Goal: Information Seeking & Learning: Learn about a topic

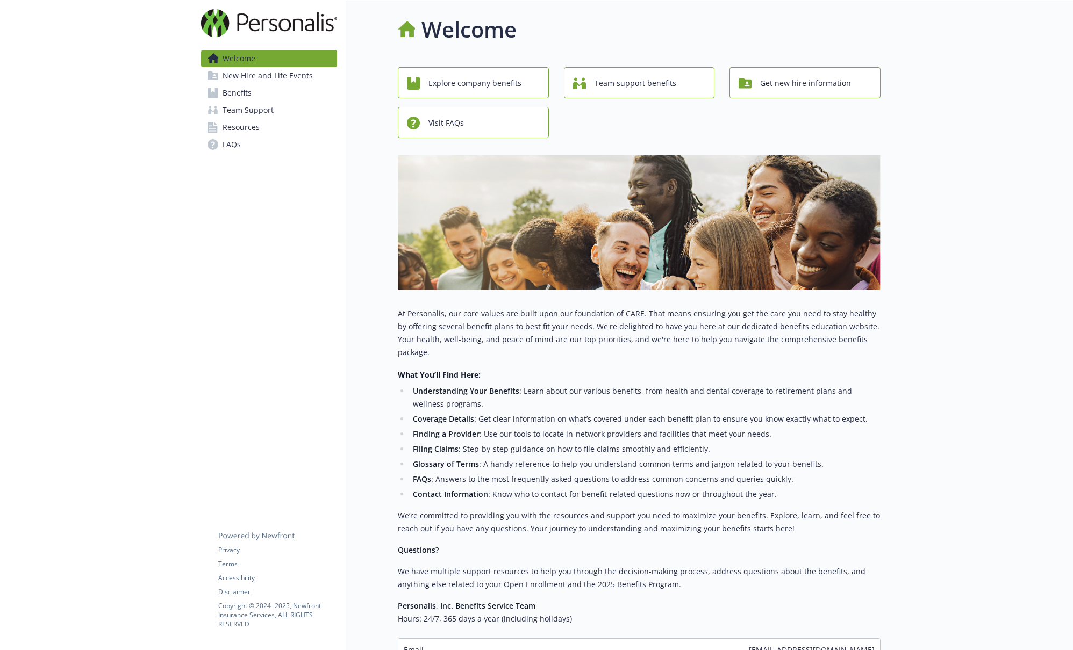
scroll to position [106, 0]
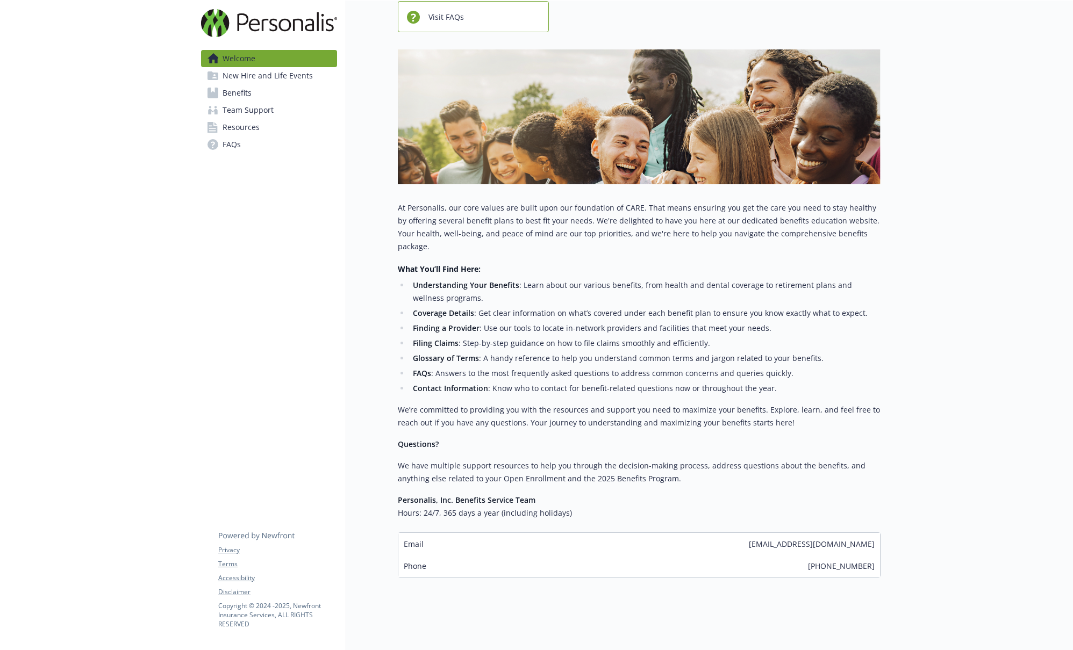
click at [244, 87] on span "Benefits" at bounding box center [237, 92] width 29 height 17
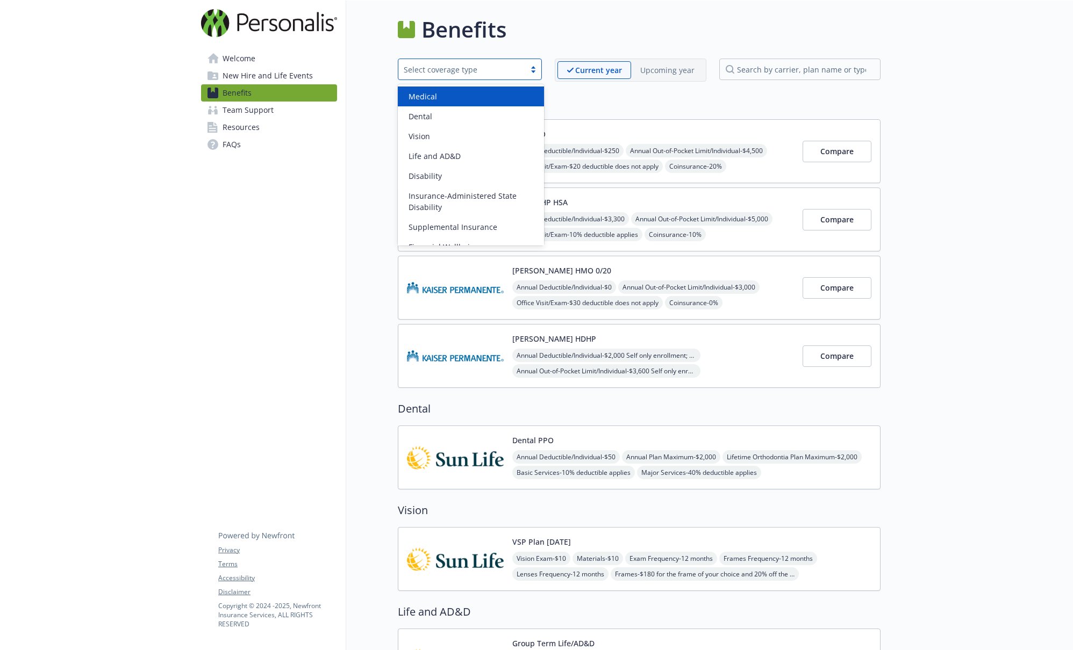
click at [513, 71] on div "Select coverage type" at bounding box center [462, 69] width 116 height 11
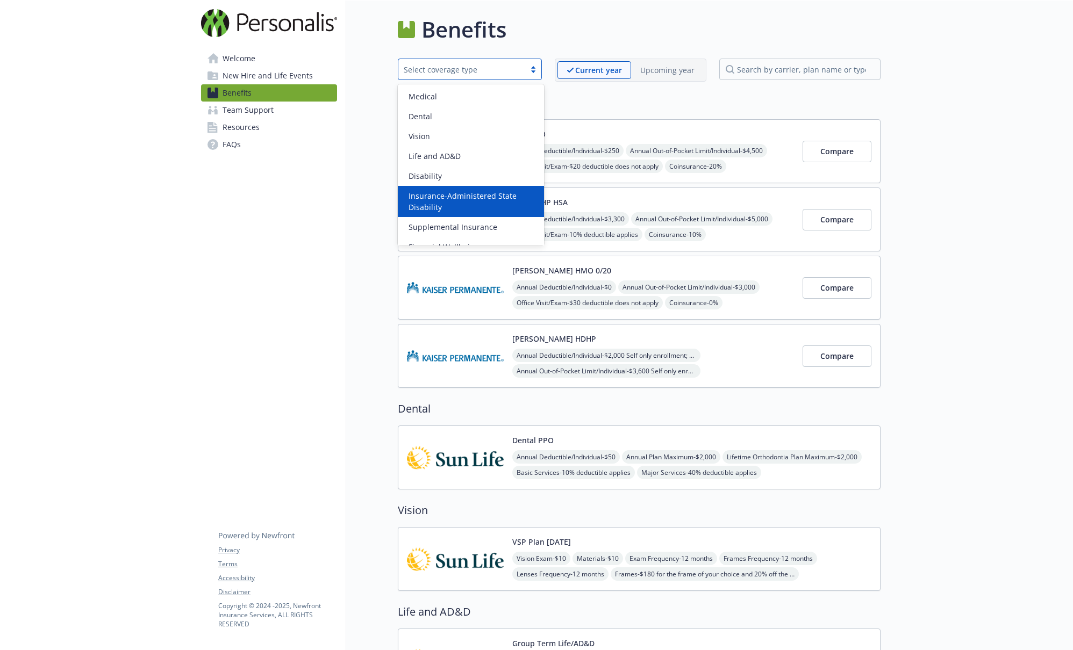
scroll to position [73, 0]
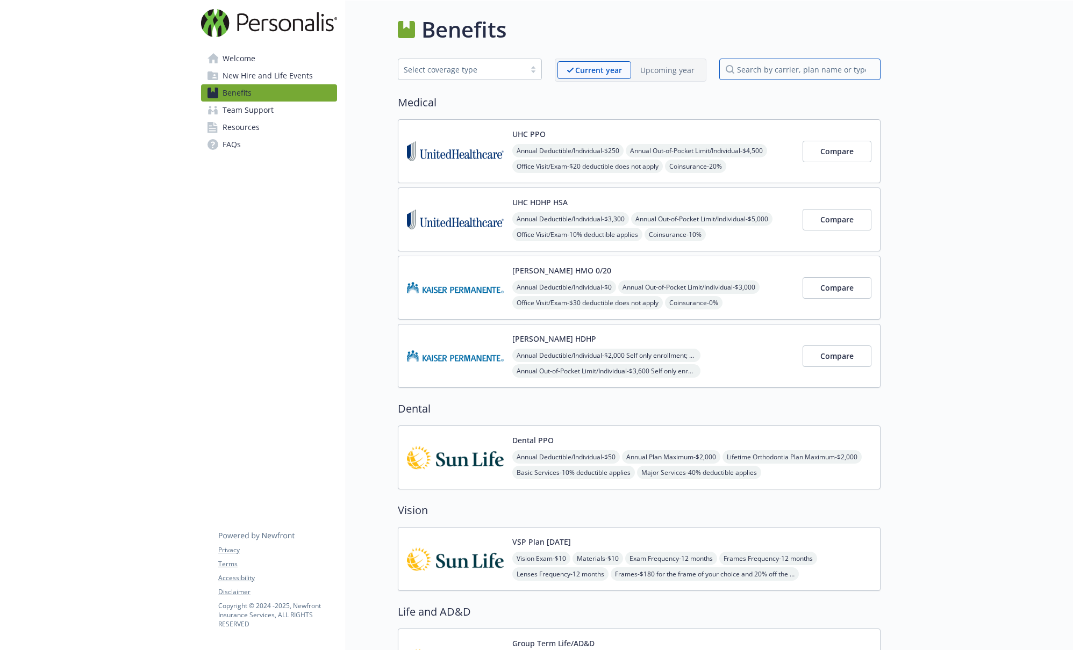
click at [817, 66] on input "search by carrier, plan name or type" at bounding box center [799, 70] width 161 height 22
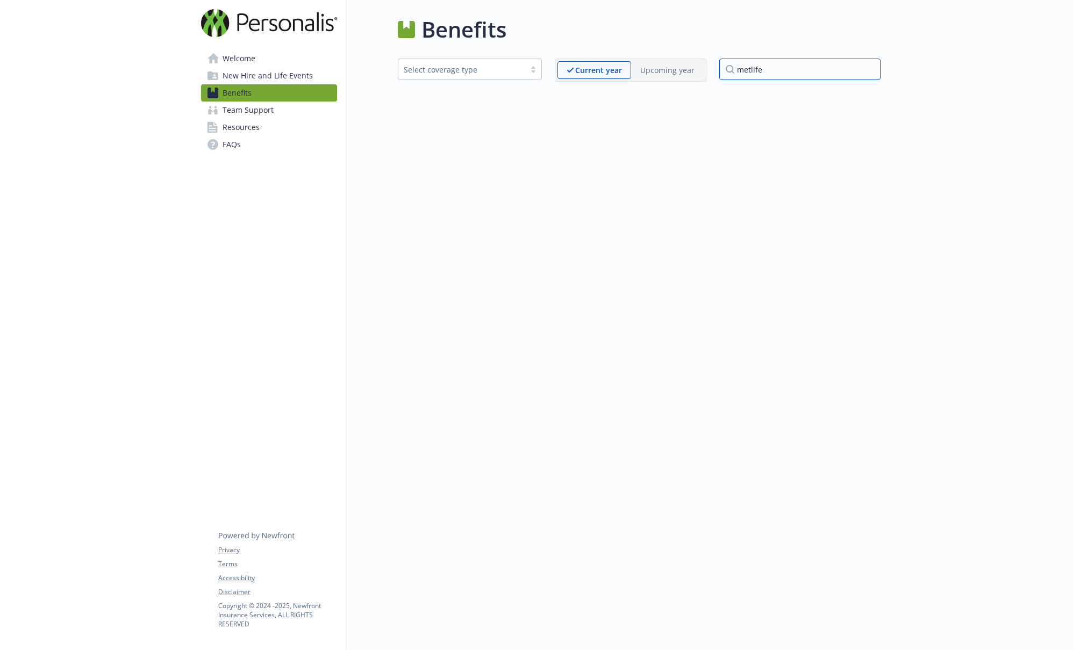
type input "metlife"
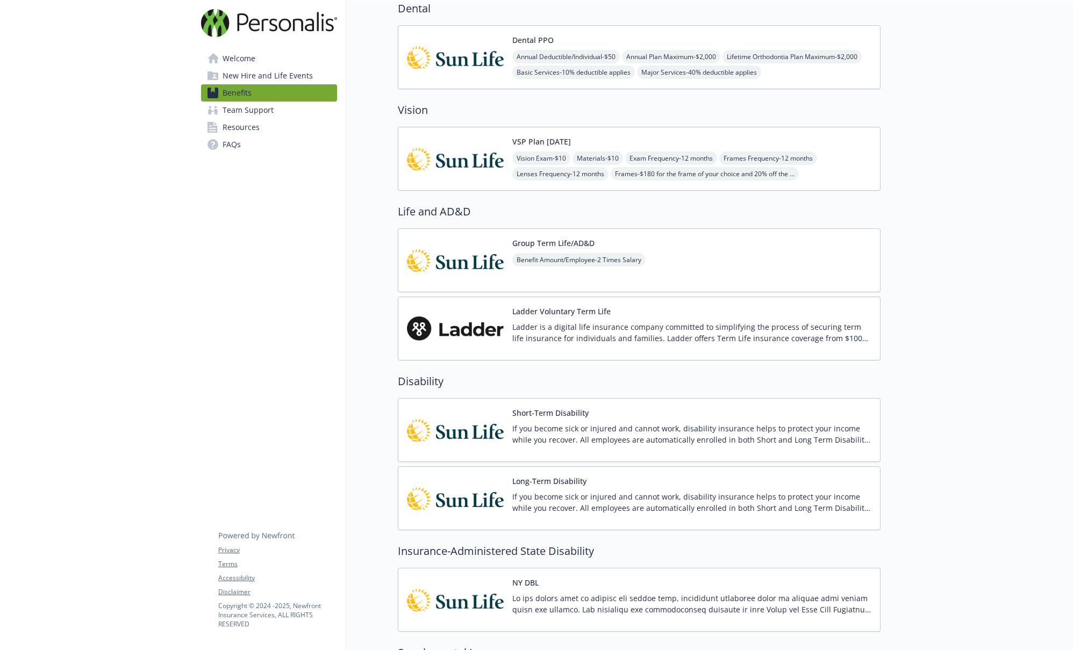
click at [239, 128] on span "Resources" at bounding box center [241, 127] width 37 height 17
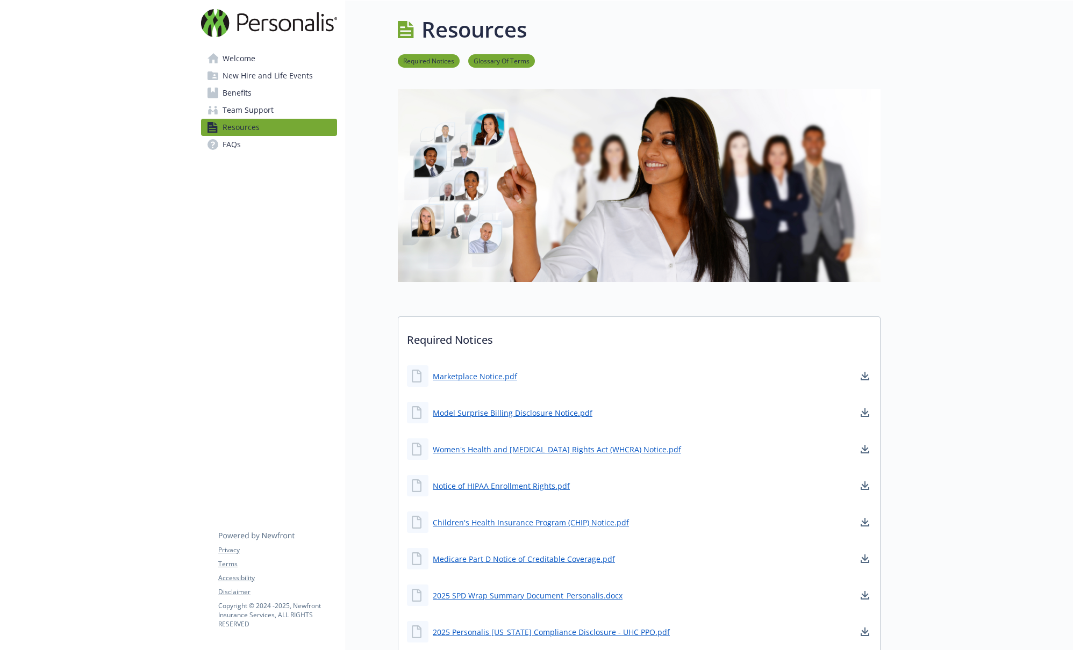
click at [237, 98] on span "Benefits" at bounding box center [237, 92] width 29 height 17
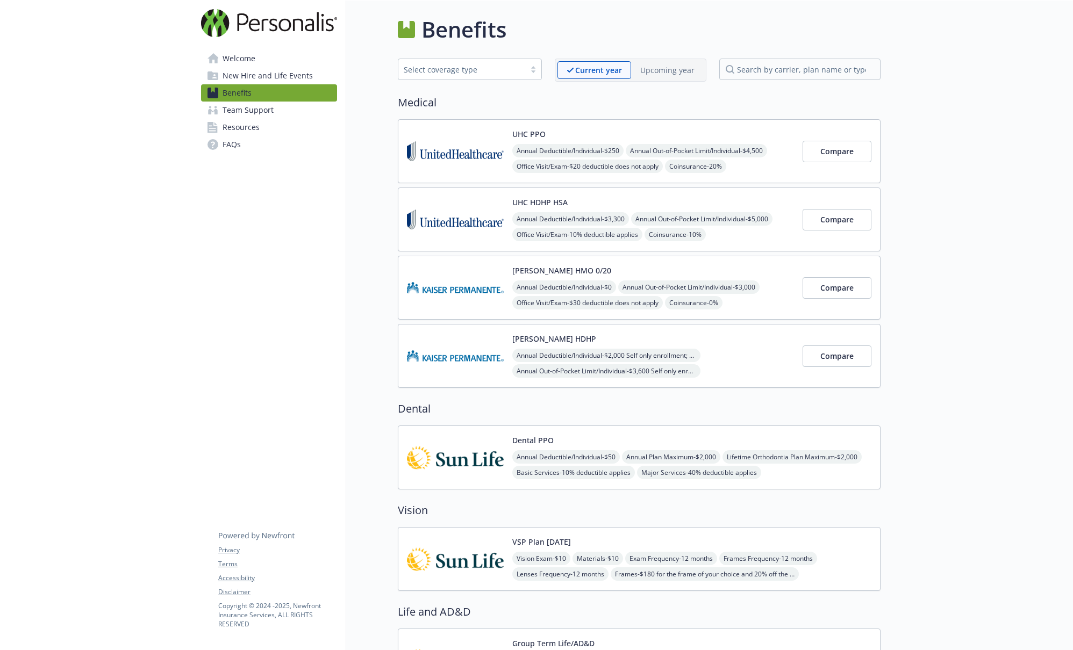
click at [264, 62] on link "Welcome" at bounding box center [269, 58] width 136 height 17
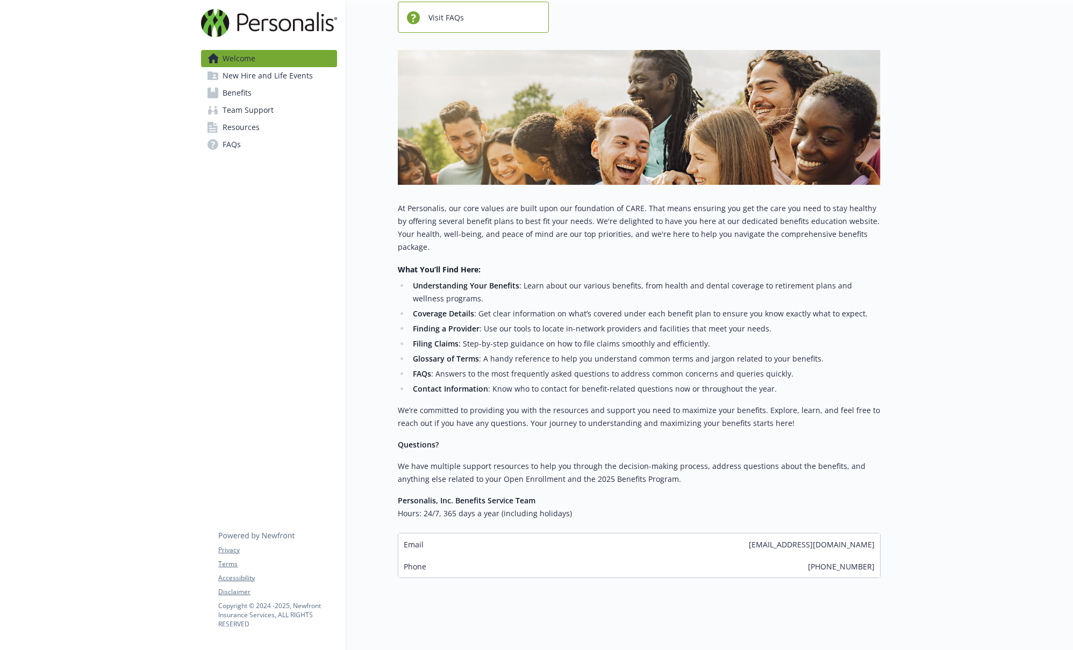
scroll to position [106, 0]
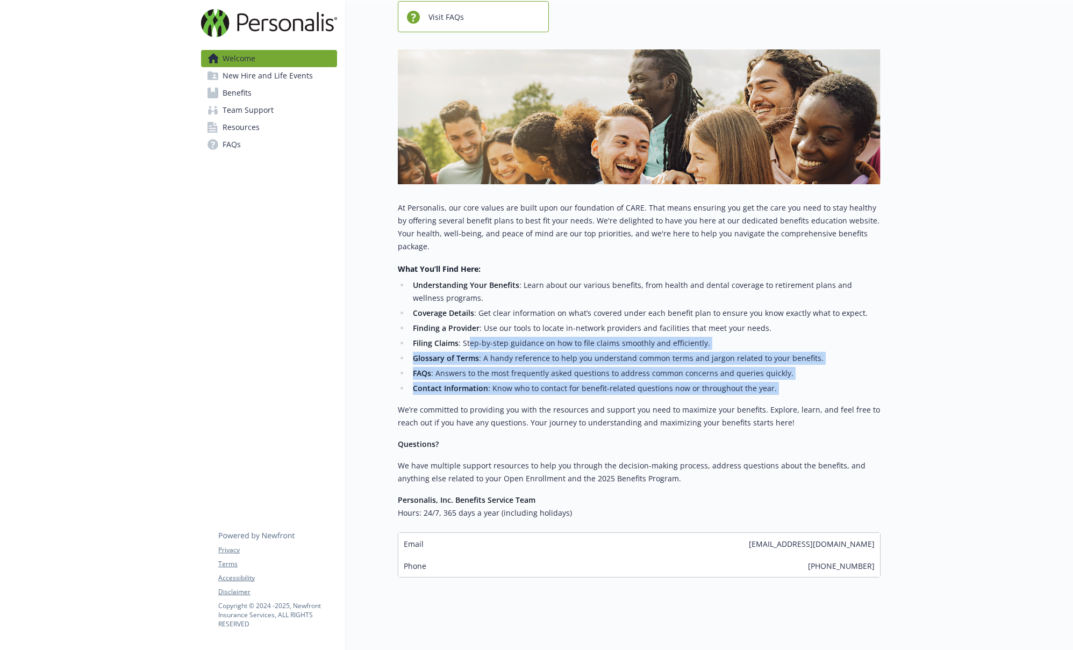
drag, startPoint x: 469, startPoint y: 332, endPoint x: 565, endPoint y: 390, distance: 112.2
click at [565, 390] on div "At Personalis, our core values are built upon our foundation of CARE. That mean…" at bounding box center [639, 361] width 483 height 318
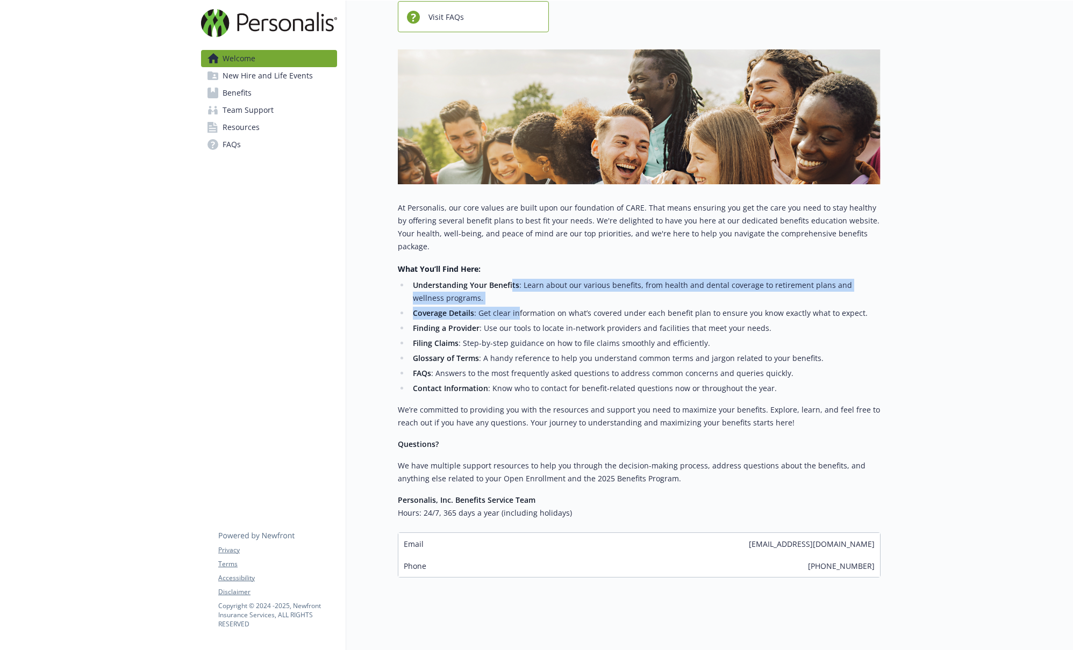
drag, startPoint x: 510, startPoint y: 278, endPoint x: 520, endPoint y: 299, distance: 23.6
click at [518, 296] on ul "Understanding Your Benefits : Learn about our various benefits, from health and…" at bounding box center [639, 337] width 483 height 116
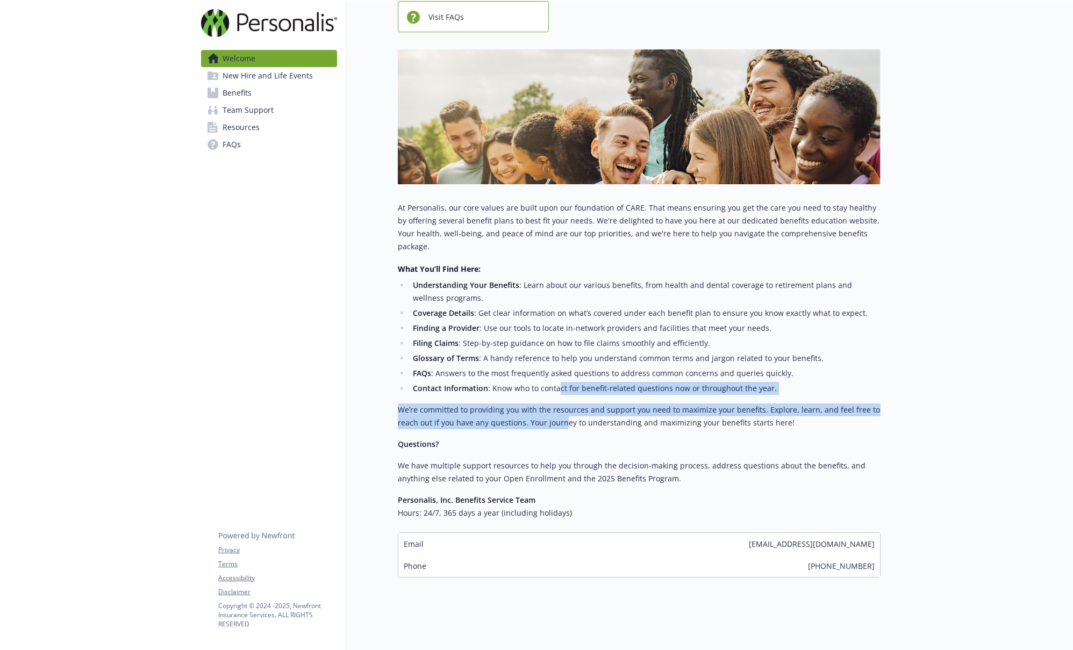
drag, startPoint x: 558, startPoint y: 377, endPoint x: 568, endPoint y: 412, distance: 36.4
click at [566, 409] on div "At Personalis, our core values are built upon our foundation of CARE. That mean…" at bounding box center [639, 361] width 483 height 318
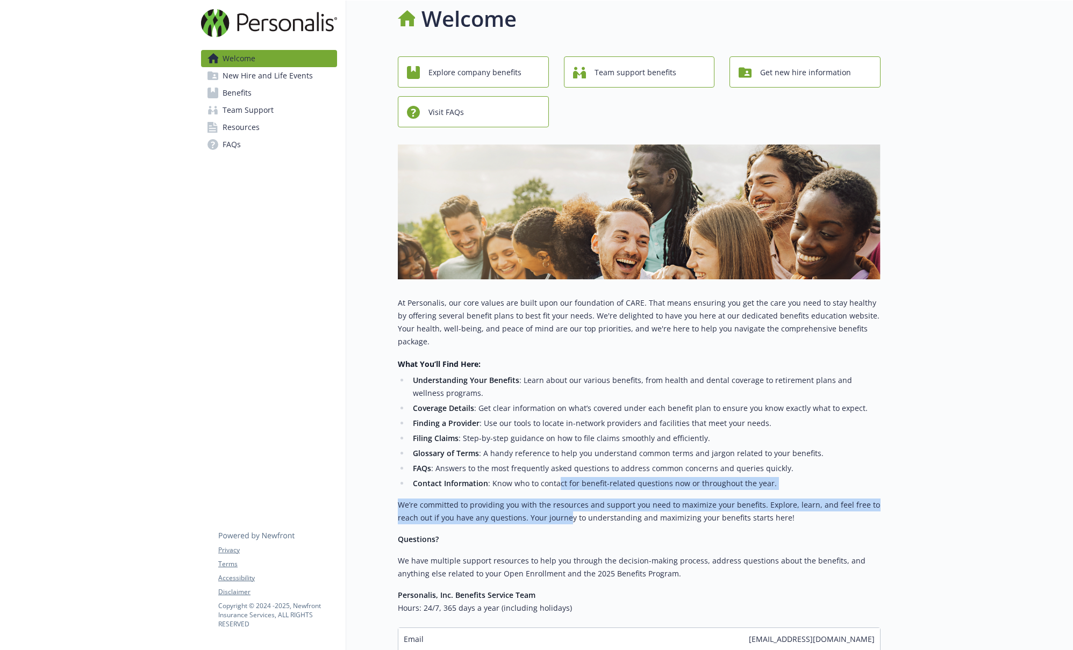
scroll to position [0, 0]
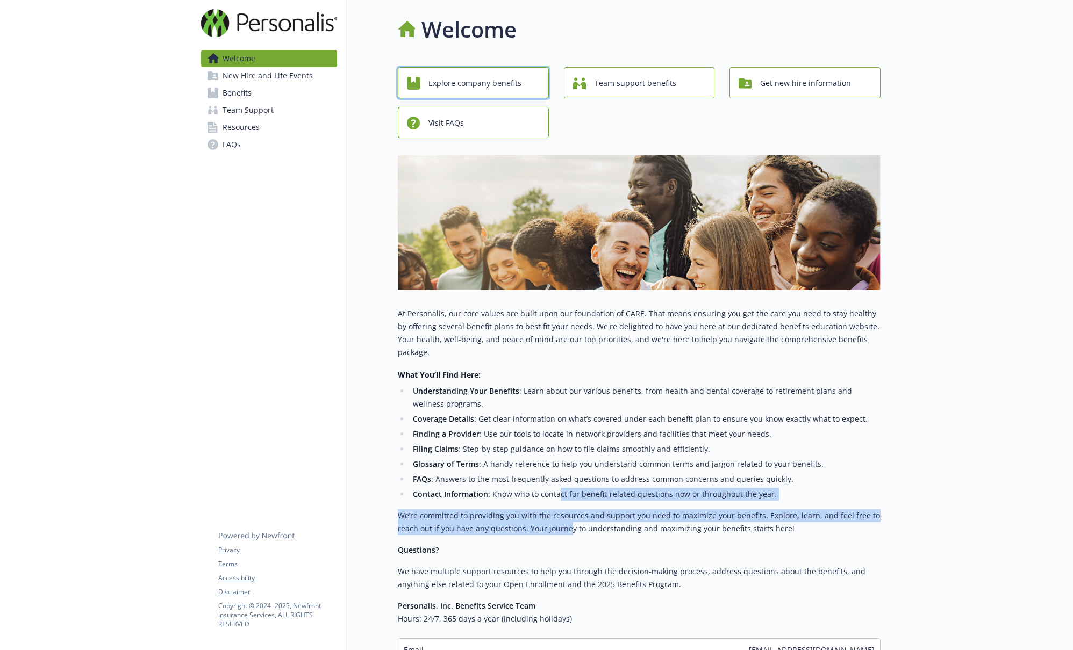
click at [507, 88] on span "Explore company benefits" at bounding box center [474, 83] width 93 height 20
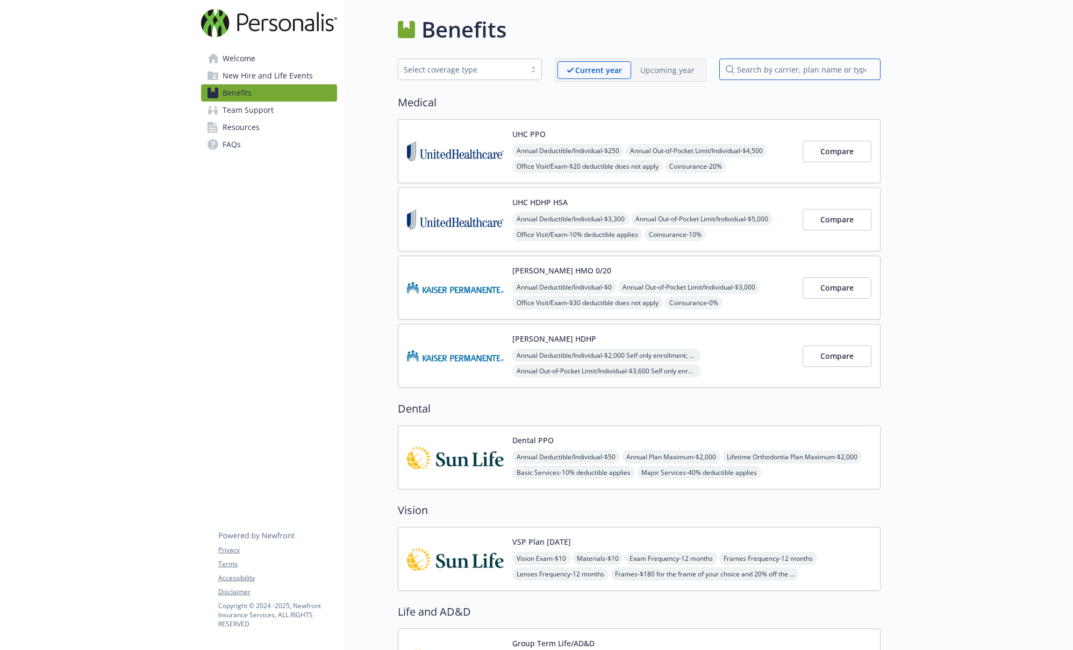
click at [777, 62] on input "search by carrier, plan name or type" at bounding box center [799, 70] width 161 height 22
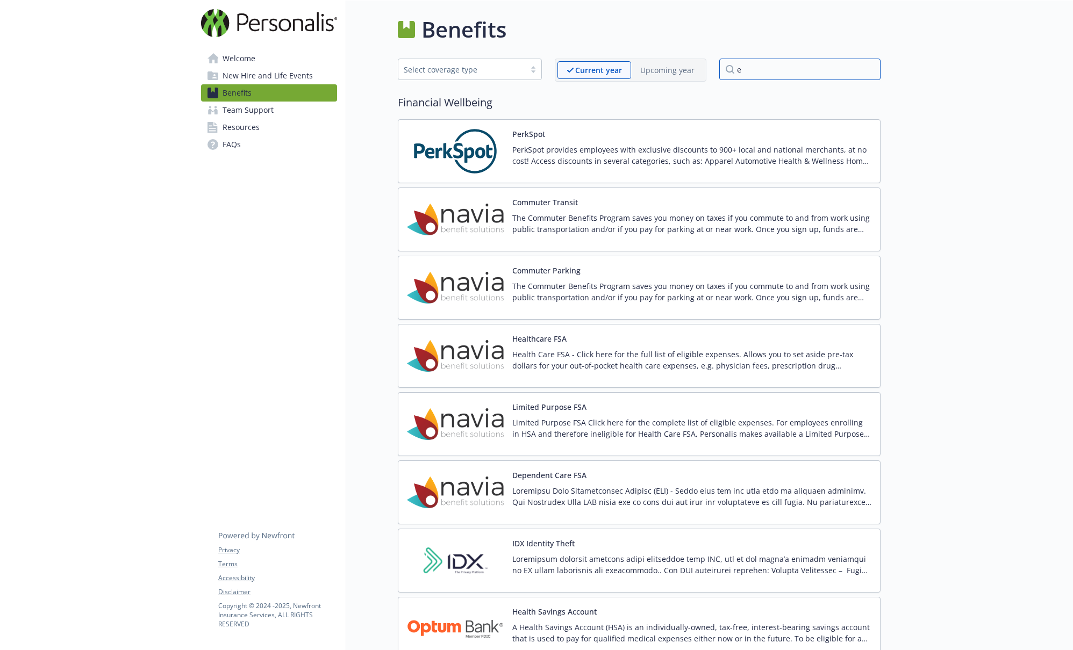
type input "ei"
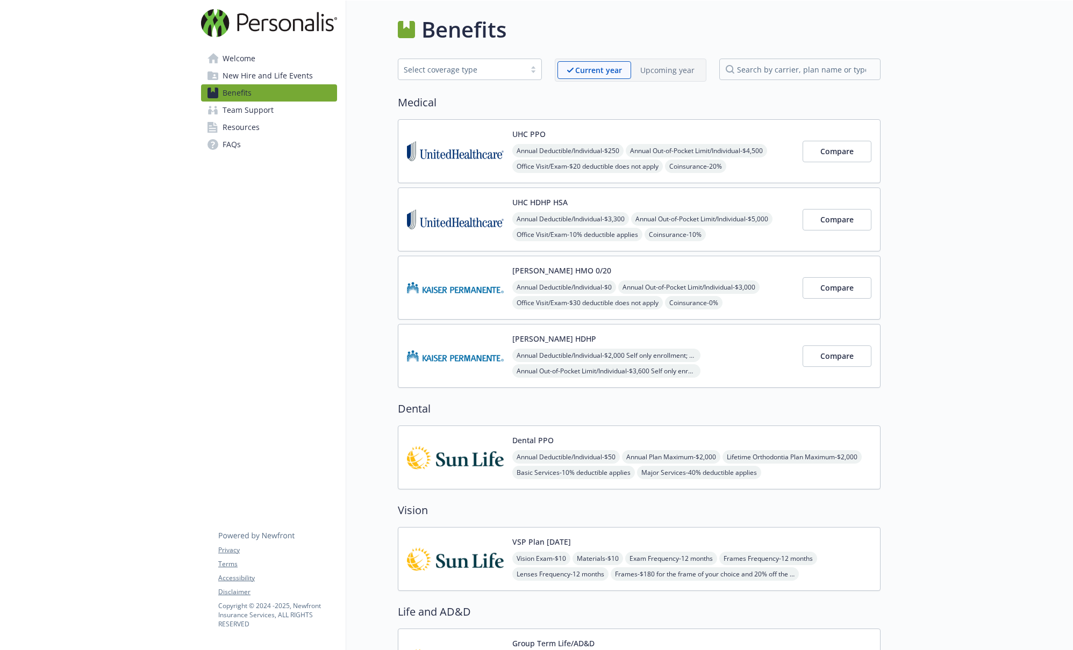
click at [662, 59] on div "Current year Upcoming year" at bounding box center [631, 70] width 152 height 23
click at [664, 65] on p "Upcoming year" at bounding box center [667, 70] width 54 height 11
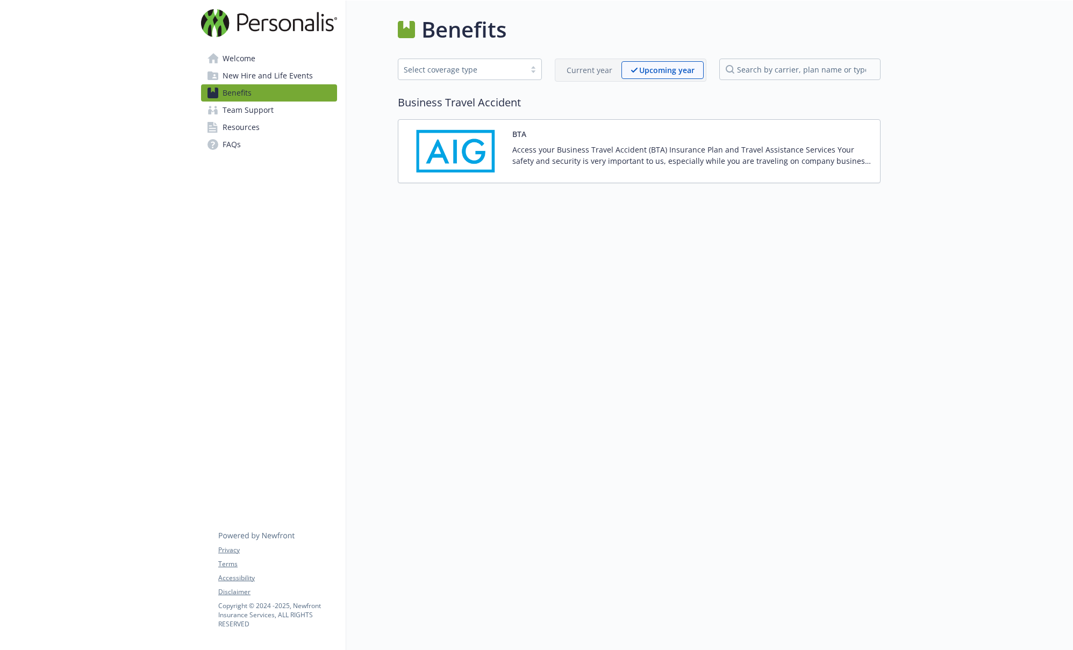
click at [597, 61] on div "Current year" at bounding box center [589, 70] width 64 height 18
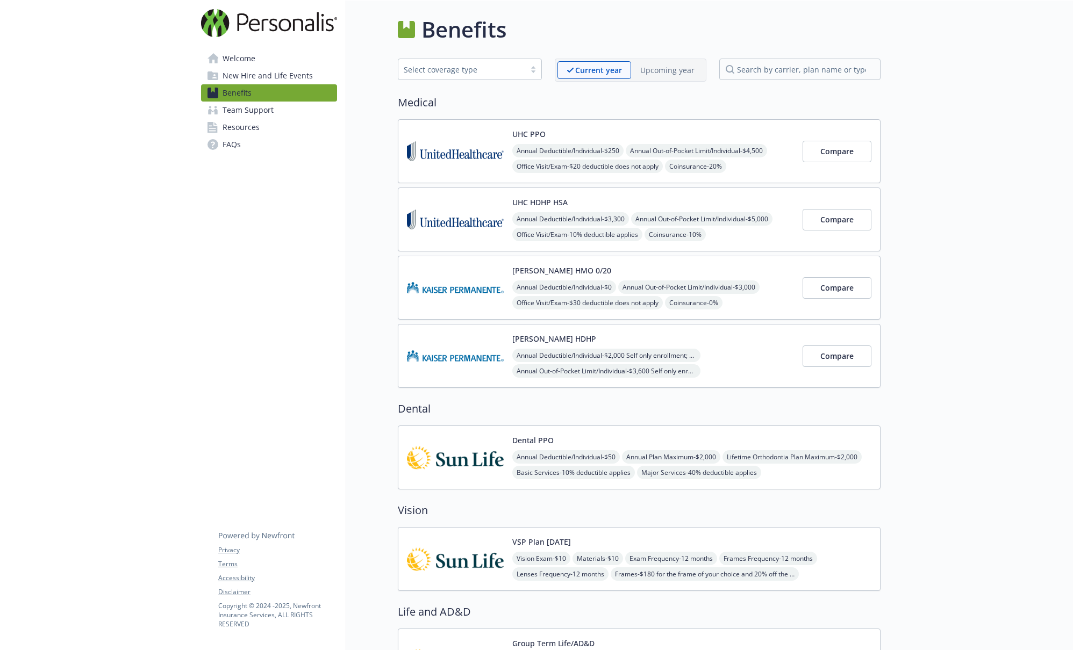
click at [253, 115] on span "Team Support" at bounding box center [248, 110] width 51 height 17
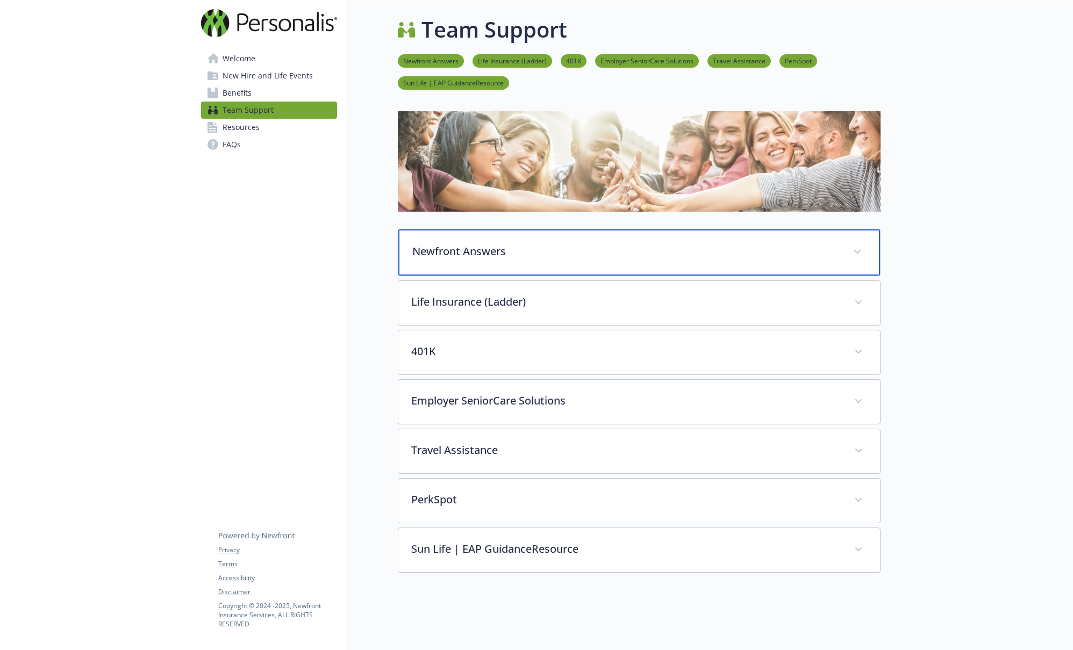
click at [512, 249] on p "Newfront Answers" at bounding box center [626, 252] width 428 height 16
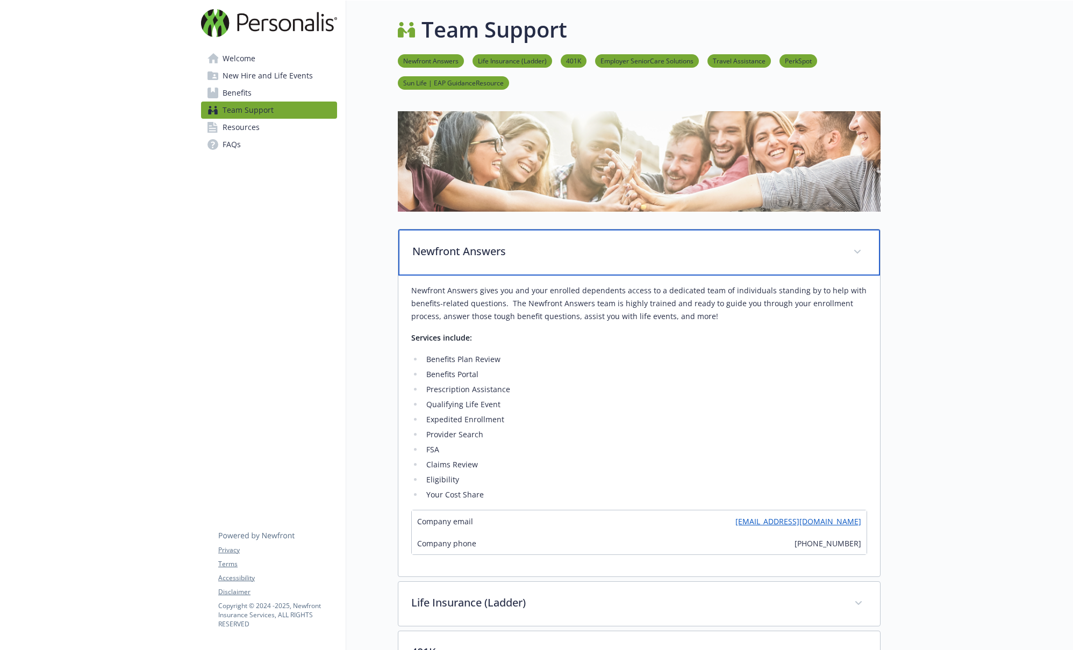
click at [512, 249] on p "Newfront Answers" at bounding box center [626, 252] width 428 height 16
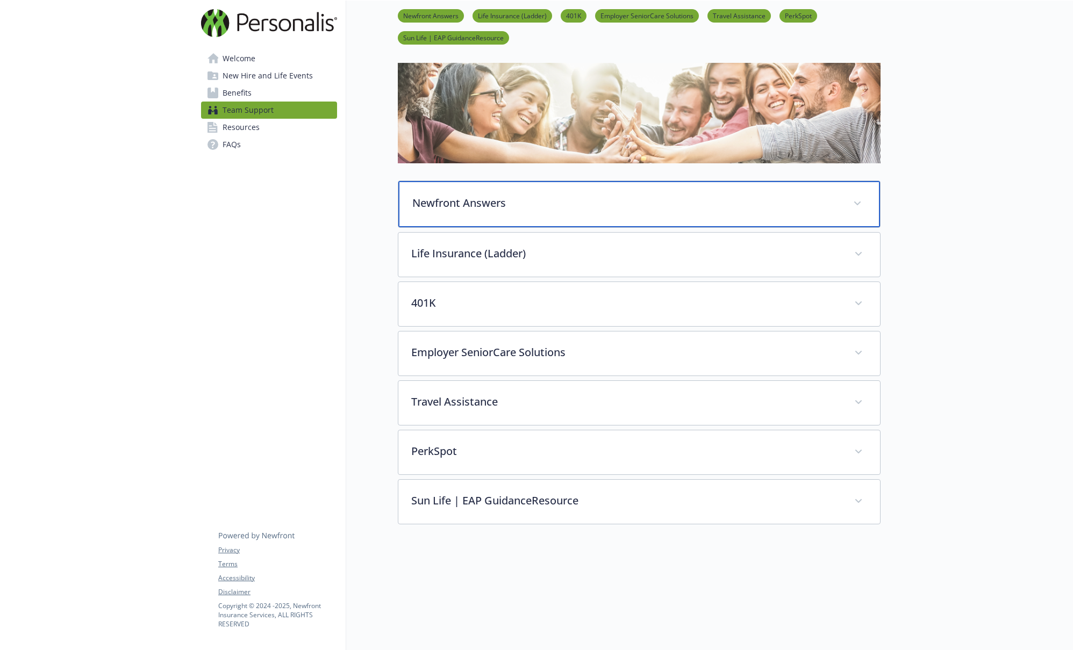
scroll to position [60, 0]
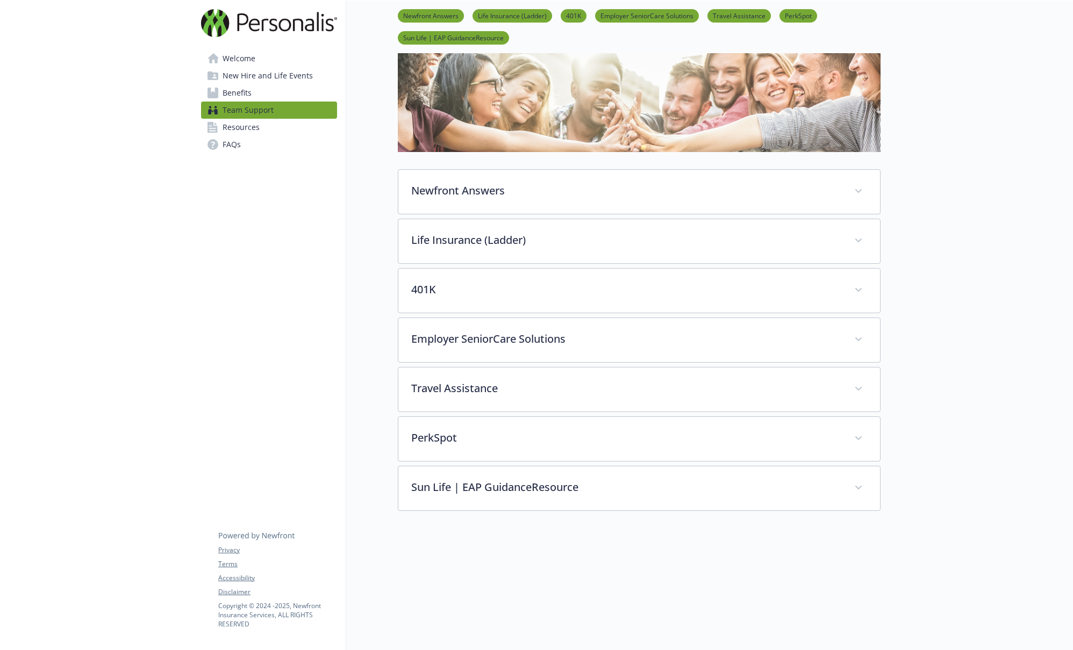
click at [235, 125] on span "Resources" at bounding box center [241, 127] width 37 height 17
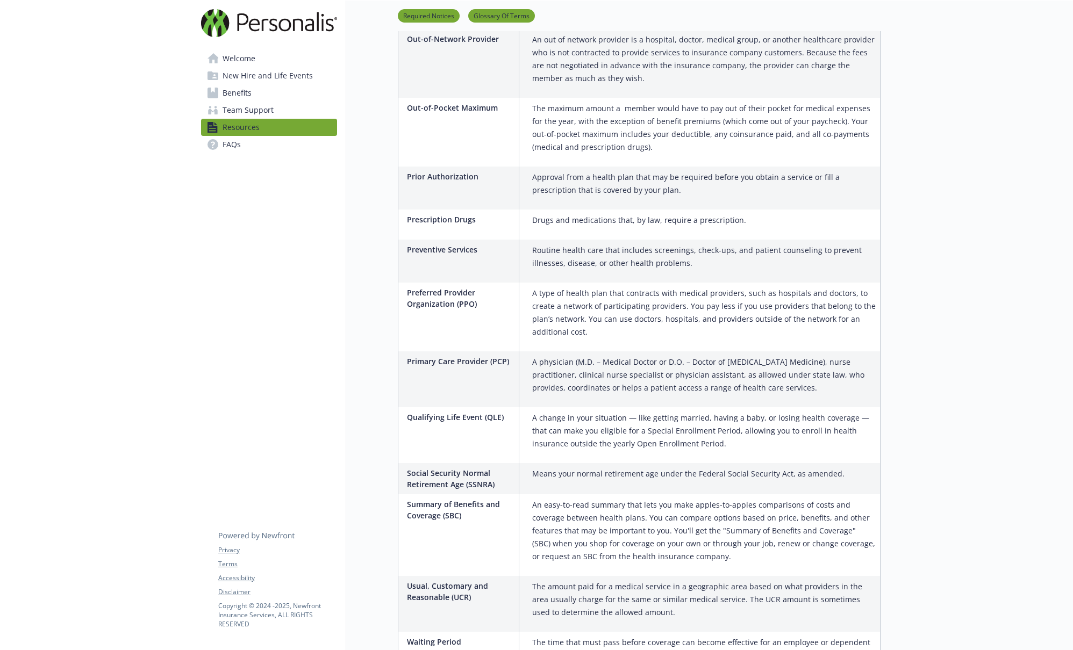
scroll to position [2086, 0]
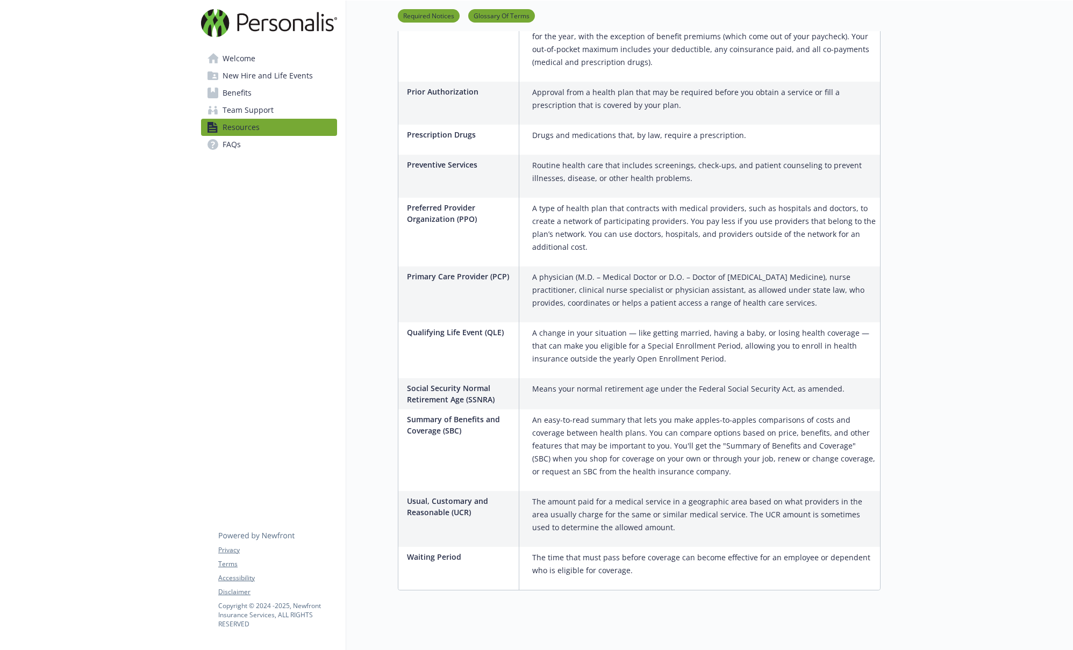
click at [249, 140] on link "FAQs" at bounding box center [269, 144] width 136 height 17
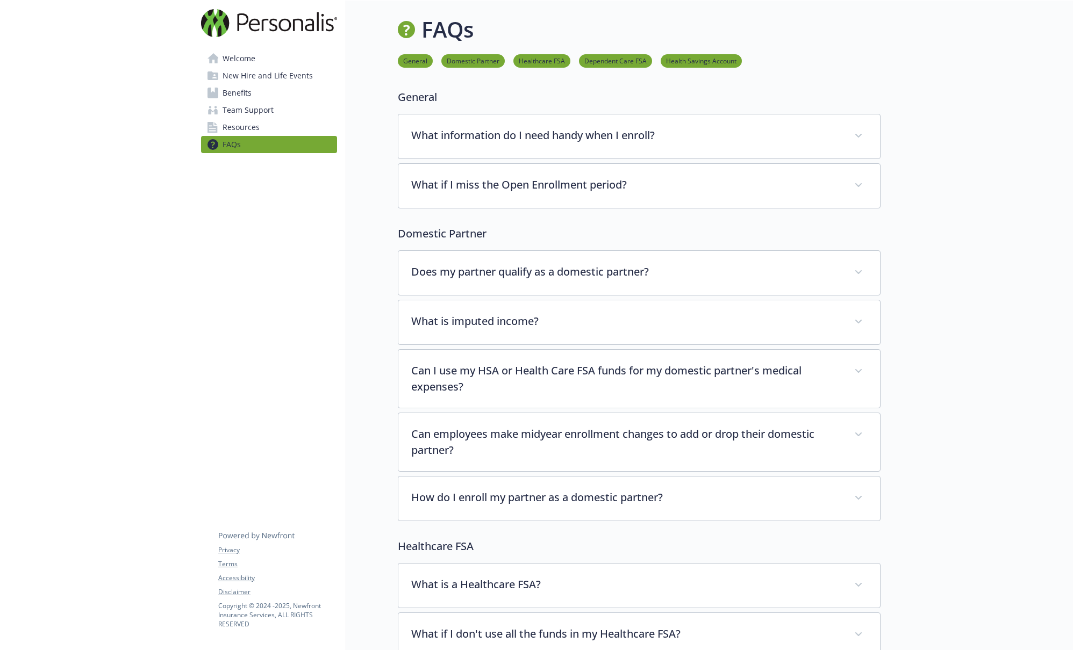
click at [247, 56] on span "Welcome" at bounding box center [239, 58] width 33 height 17
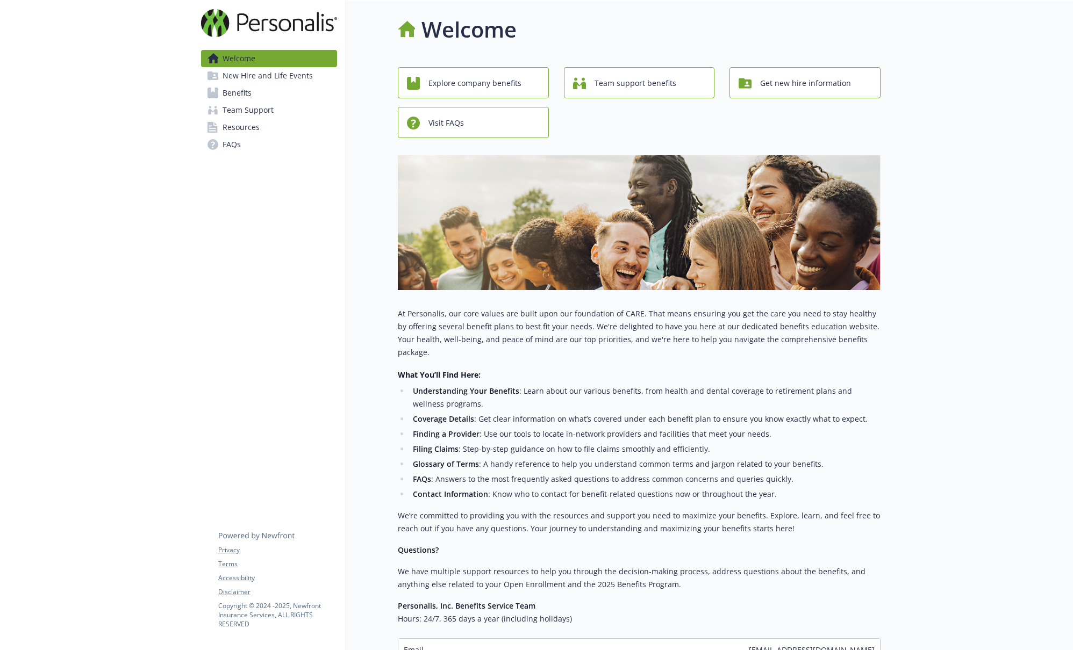
click at [251, 75] on span "New Hire and Life Events" at bounding box center [268, 75] width 90 height 17
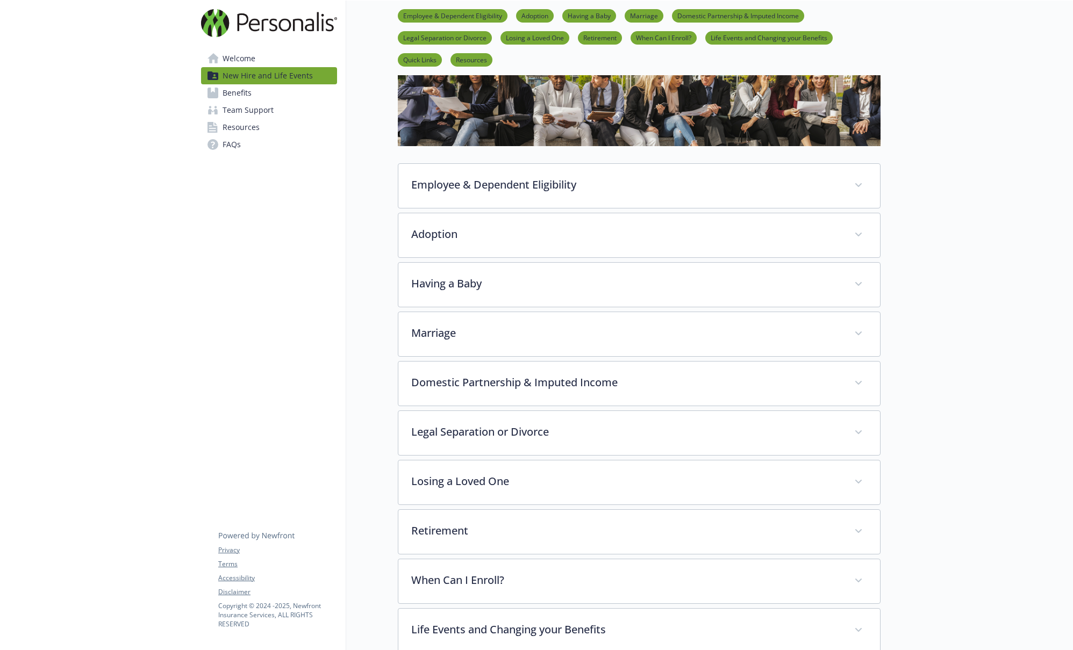
scroll to position [150, 0]
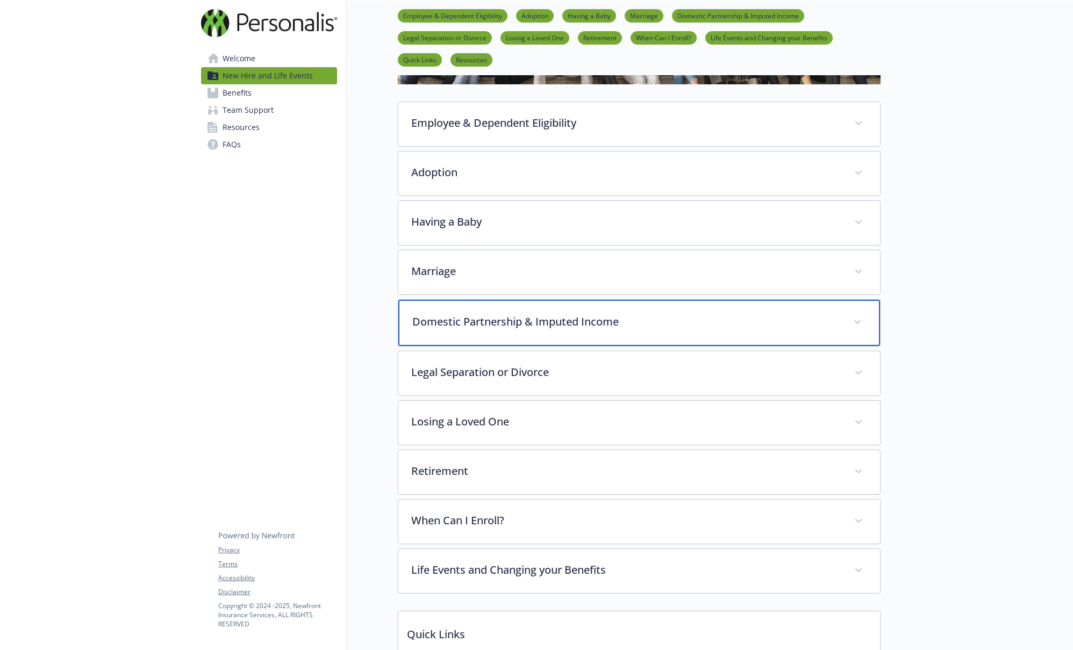
click at [557, 326] on p "Domestic Partnership & Imputed Income" at bounding box center [626, 322] width 428 height 16
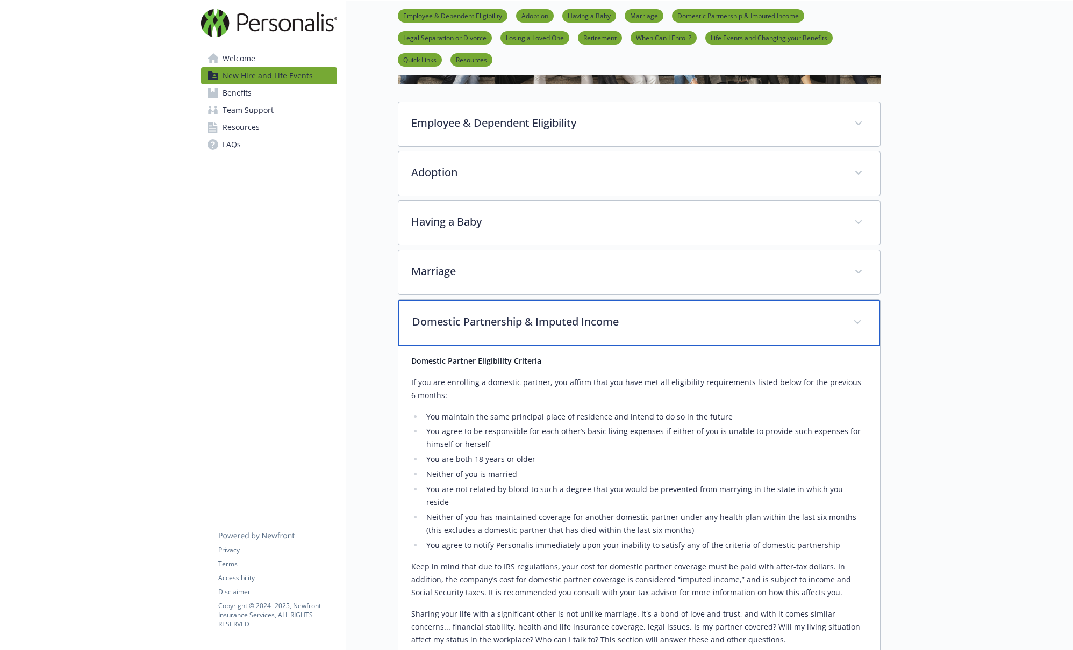
click at [588, 332] on div "Domestic Partnership & Imputed Income" at bounding box center [639, 323] width 482 height 46
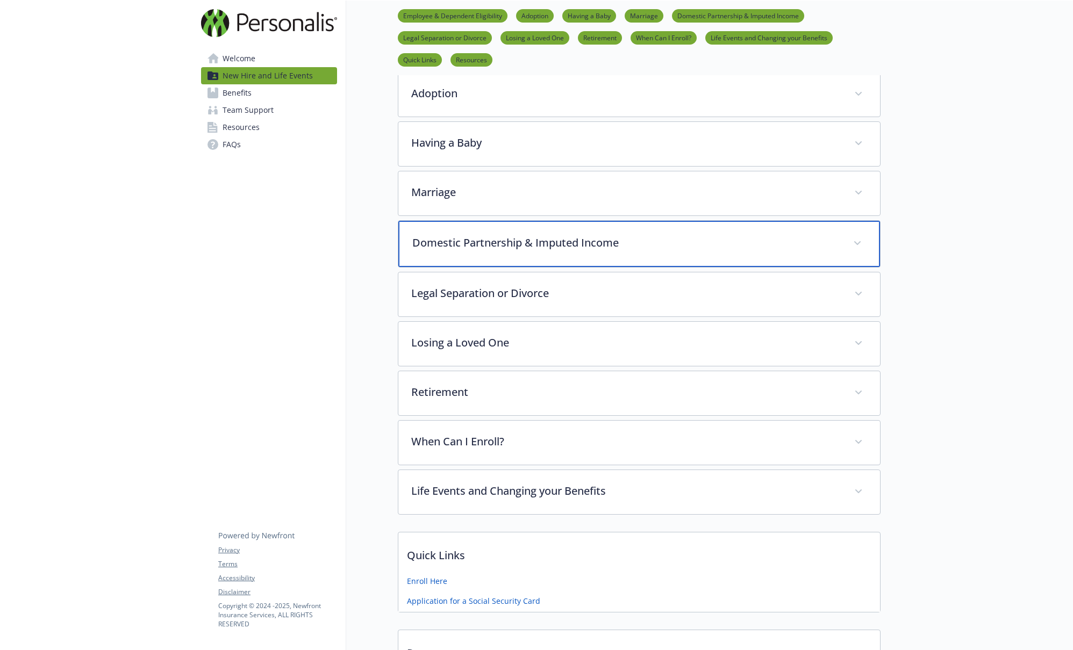
scroll to position [441, 0]
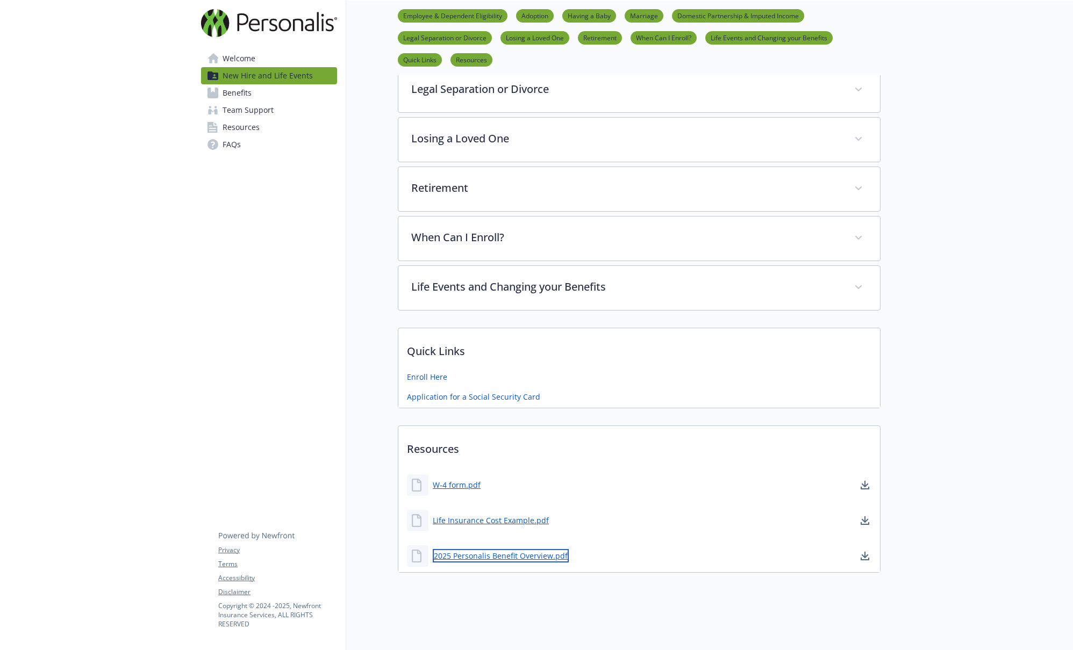
click at [504, 550] on link "2025 Personalis Benefit Overview.pdf" at bounding box center [501, 555] width 136 height 13
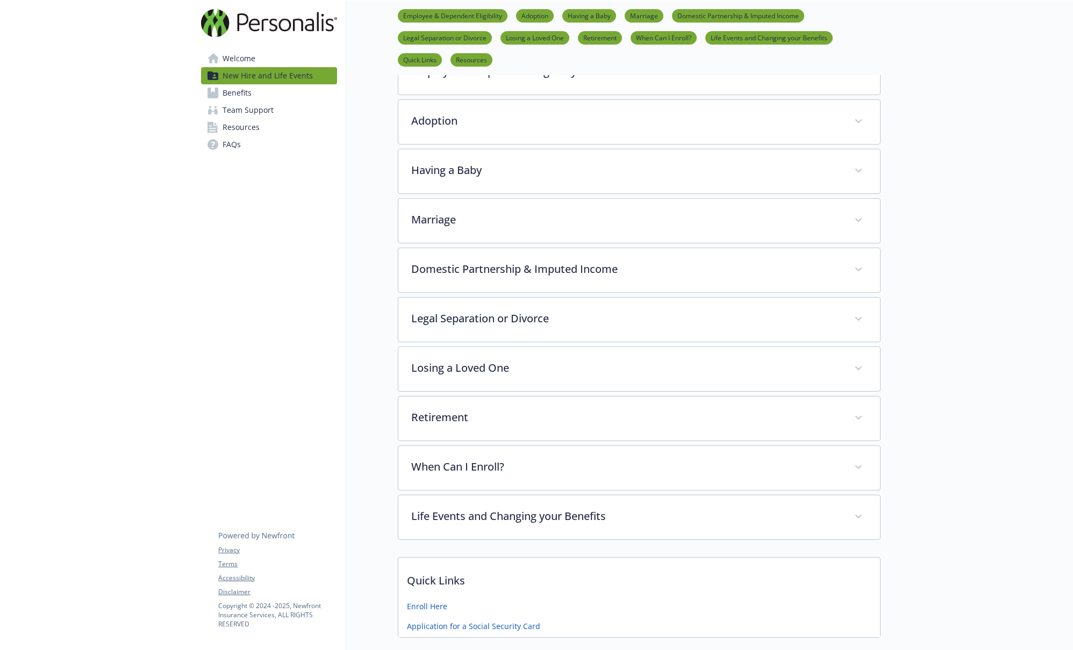
scroll to position [0, 0]
